Goal: Entertainment & Leisure: Consume media (video, audio)

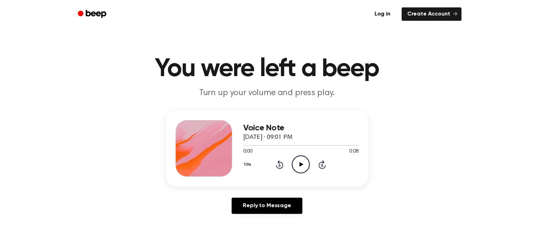
click at [306, 163] on icon "Play Audio" at bounding box center [301, 164] width 18 height 18
click at [301, 162] on icon "Play Audio" at bounding box center [301, 164] width 18 height 18
click at [302, 167] on icon "Play Audio" at bounding box center [301, 164] width 18 height 18
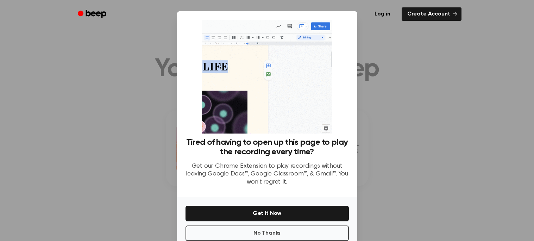
click at [111, 180] on div at bounding box center [267, 120] width 534 height 241
click at [237, 226] on button "No Thanks" at bounding box center [267, 232] width 163 height 15
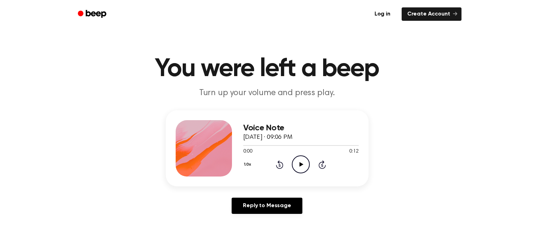
click at [299, 155] on icon "Play Audio" at bounding box center [301, 164] width 18 height 18
click at [298, 159] on icon "Pause Audio" at bounding box center [301, 164] width 18 height 18
